Goal: Information Seeking & Learning: Learn about a topic

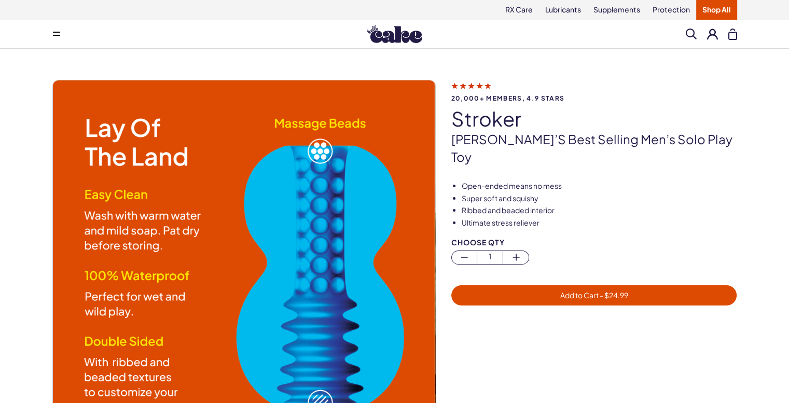
click at [702, 16] on link "Shop All" at bounding box center [717, 10] width 41 height 20
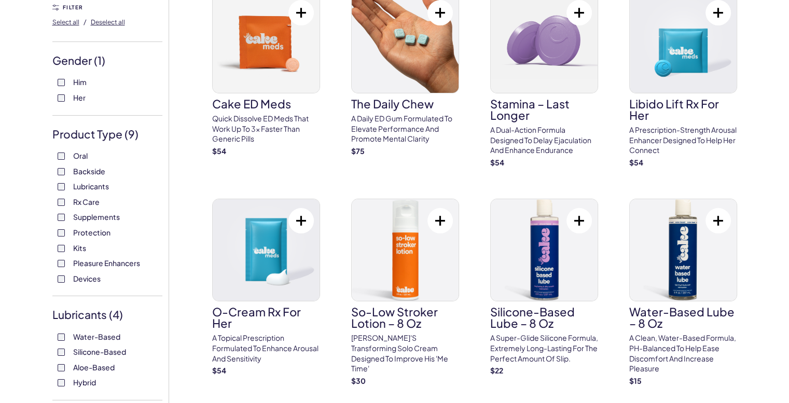
scroll to position [156, 0]
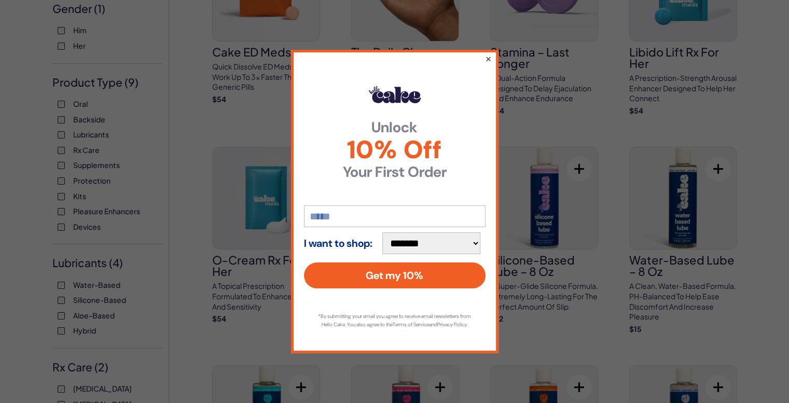
click at [486, 54] on button "×" at bounding box center [488, 58] width 7 height 12
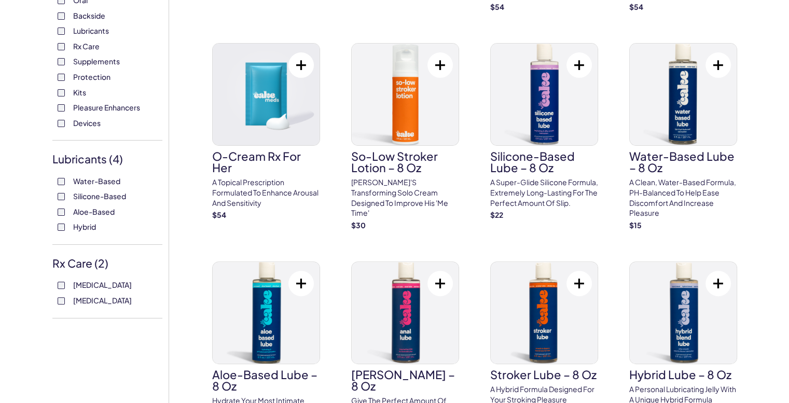
scroll to position [208, 0]
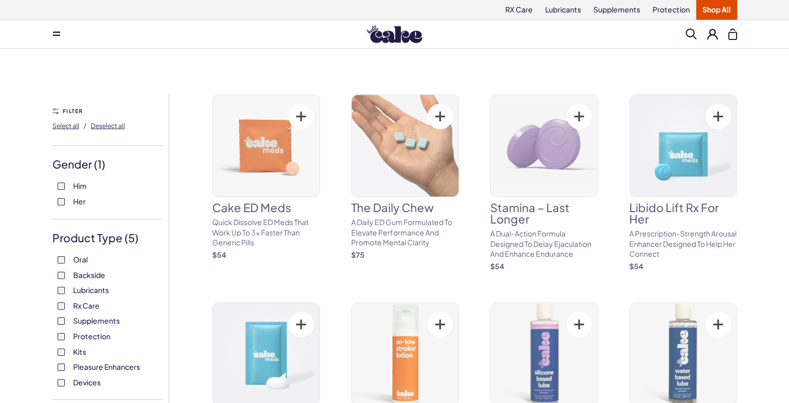
scroll to position [52, 0]
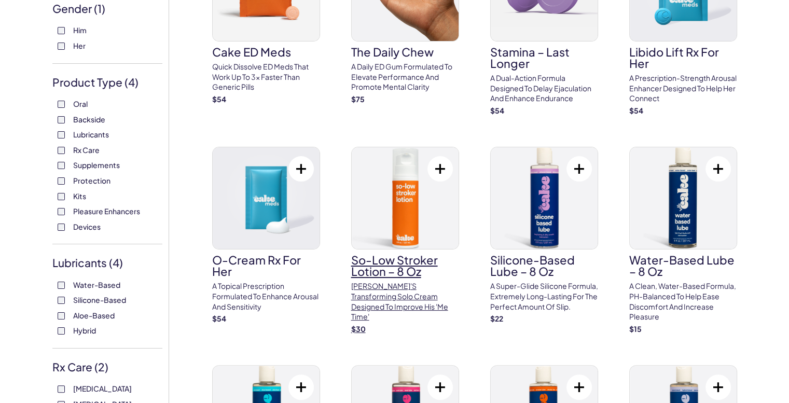
scroll to position [208, 0]
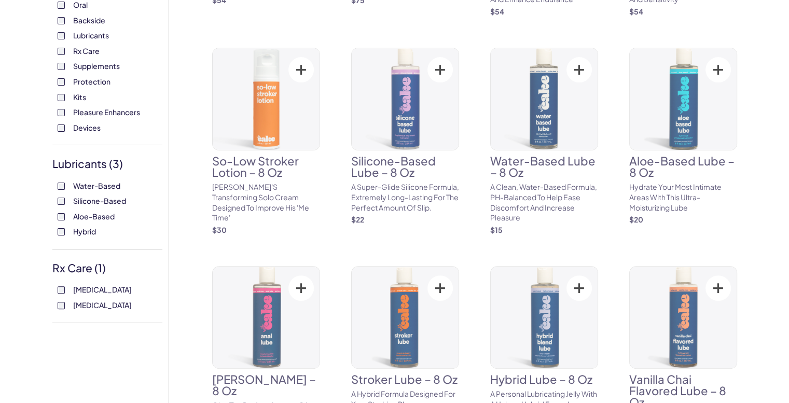
scroll to position [311, 0]
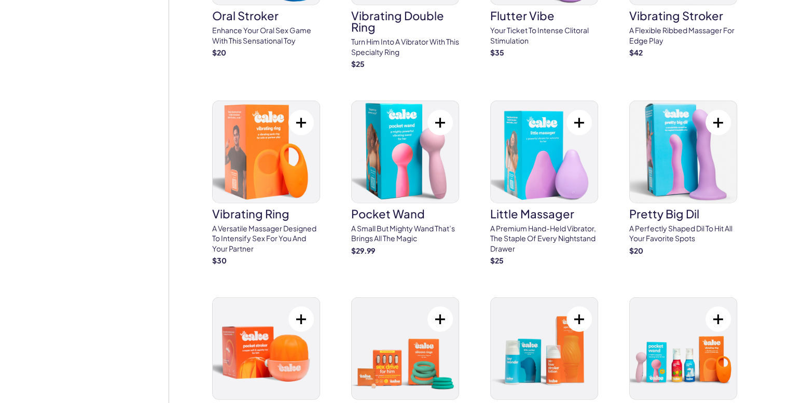
scroll to position [2647, 0]
